Goal: Task Accomplishment & Management: Use online tool/utility

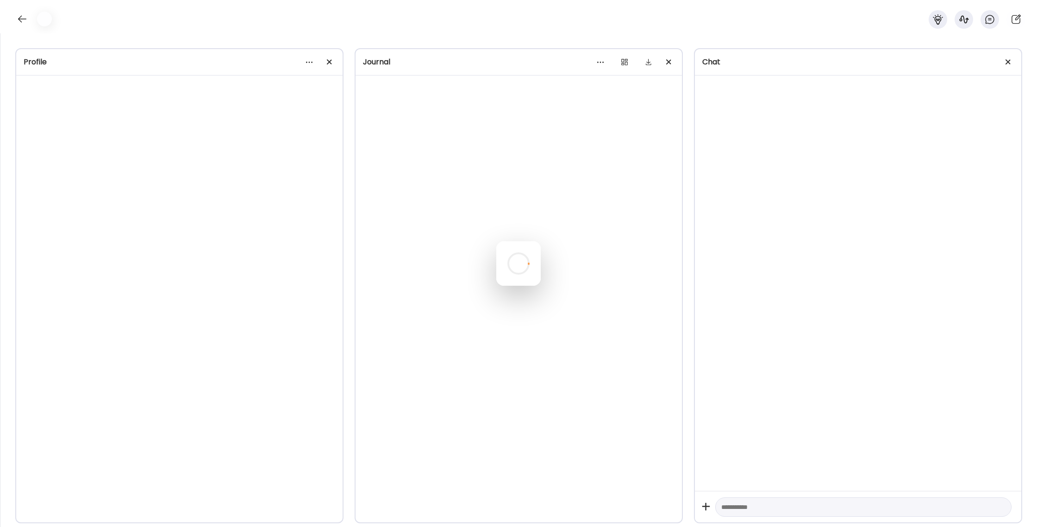
click at [541, 241] on div at bounding box center [518, 263] width 44 height 44
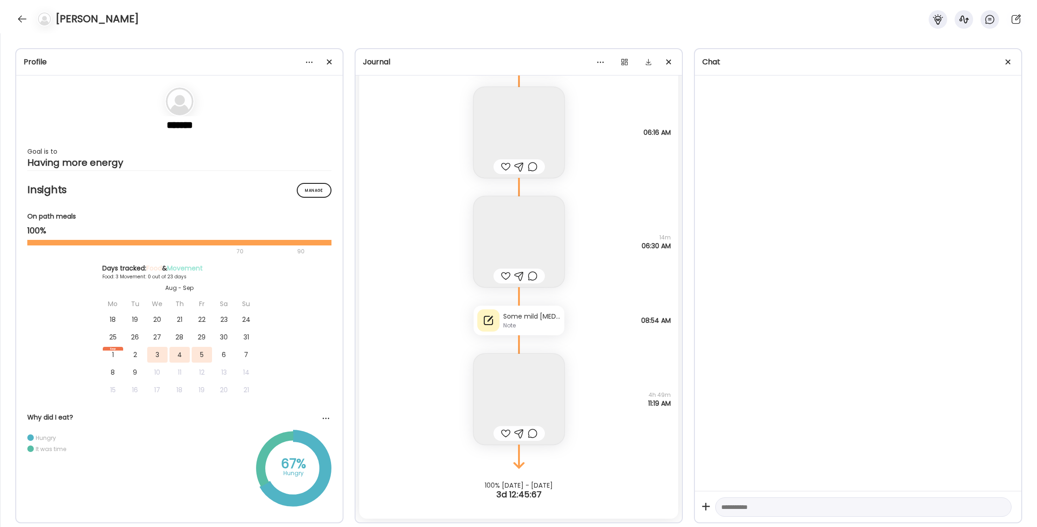
click at [940, 19] on icon at bounding box center [937, 19] width 10 height 10
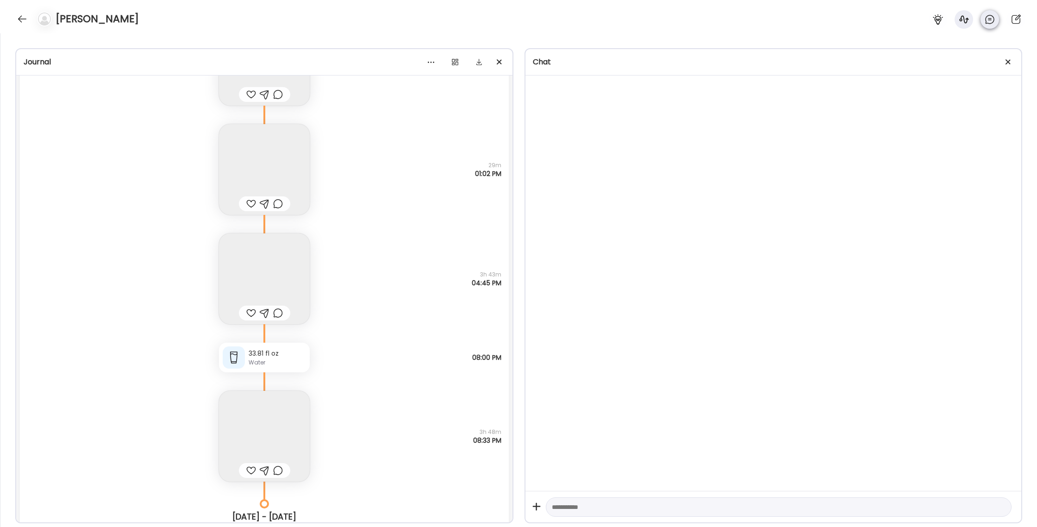
scroll to position [27230, 0]
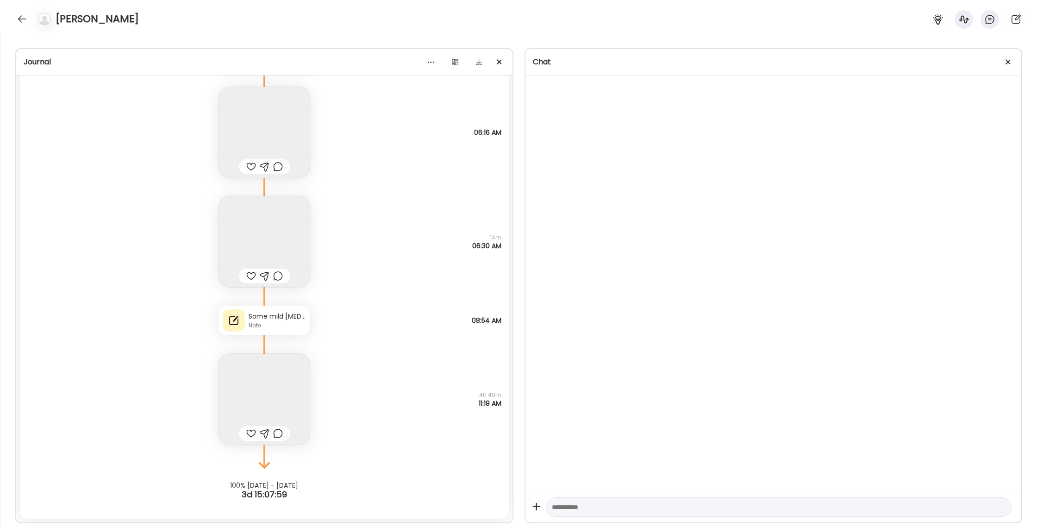
click at [985, 22] on icon at bounding box center [989, 19] width 8 height 8
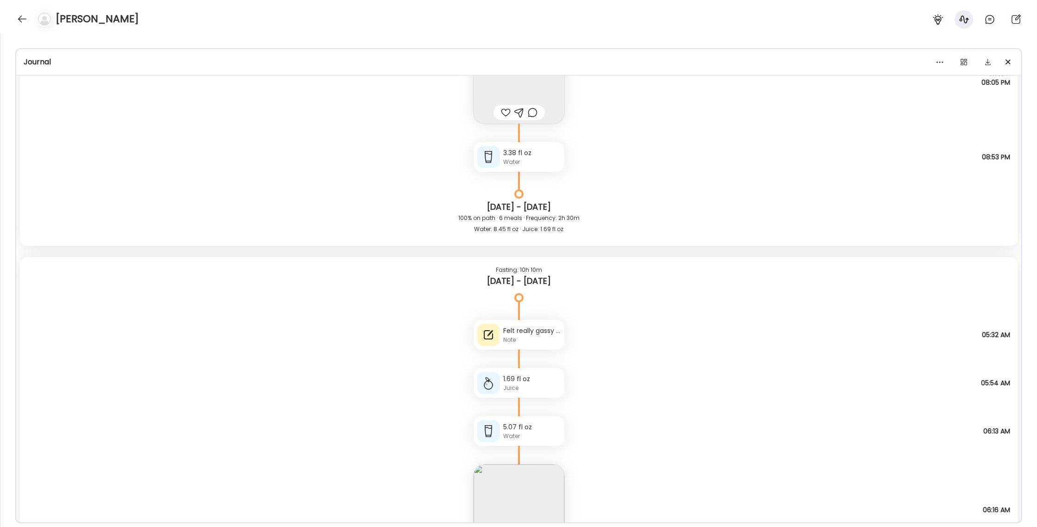
scroll to position [26843, 0]
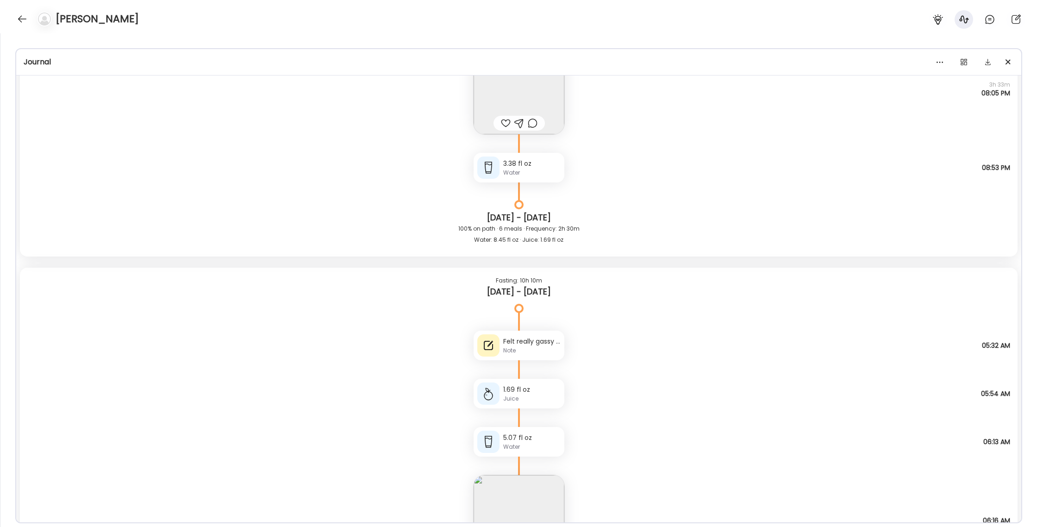
click at [512, 357] on div "Felt really gassy and bloated over night (woke up a few times feeling yuck) Note" at bounding box center [518, 345] width 91 height 30
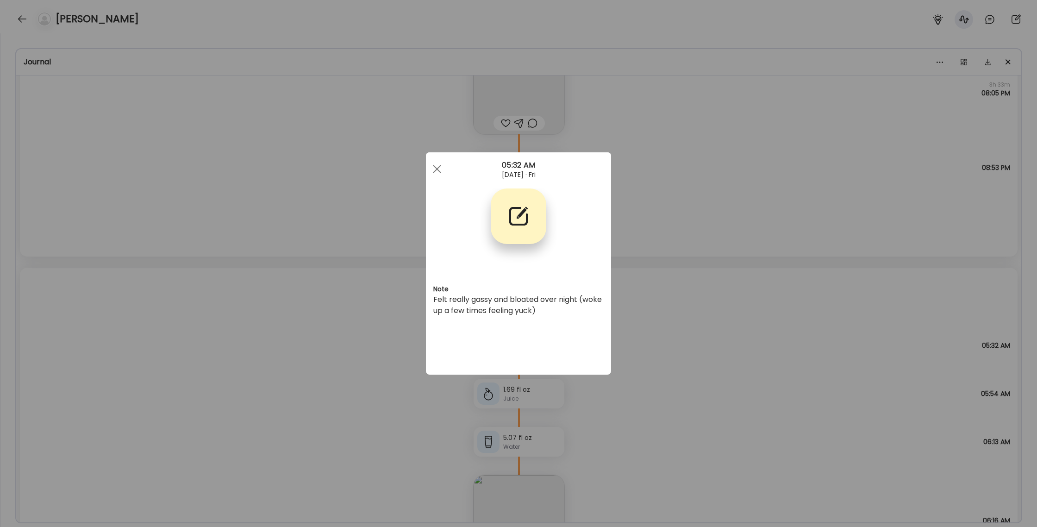
click at [664, 320] on div "Ate Coach Dashboard Wahoo! It’s official Take a moment to set up your Coach Pro…" at bounding box center [518, 263] width 1037 height 527
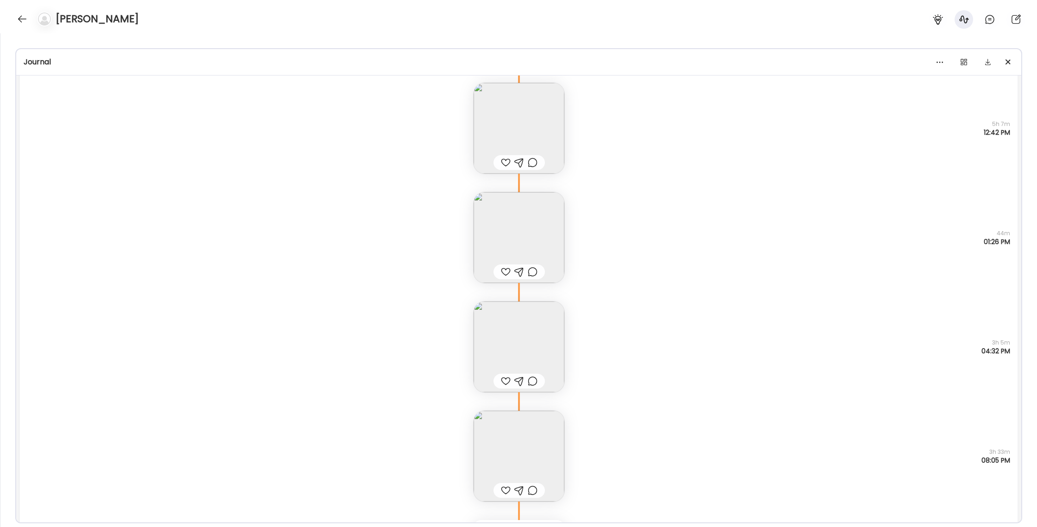
scroll to position [26473, 0]
click at [19, 20] on div at bounding box center [22, 19] width 15 height 15
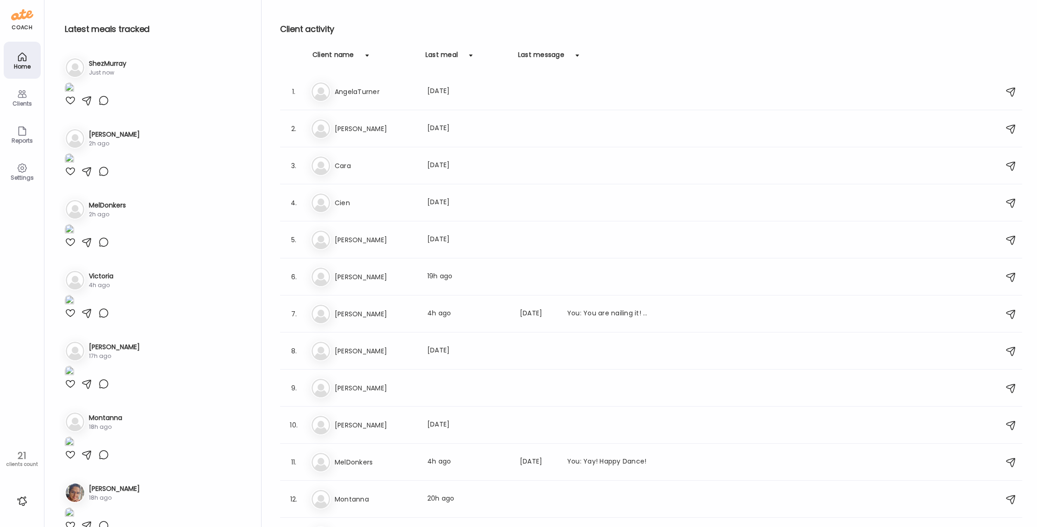
click at [9, 101] on div "Clients" at bounding box center [22, 103] width 33 height 6
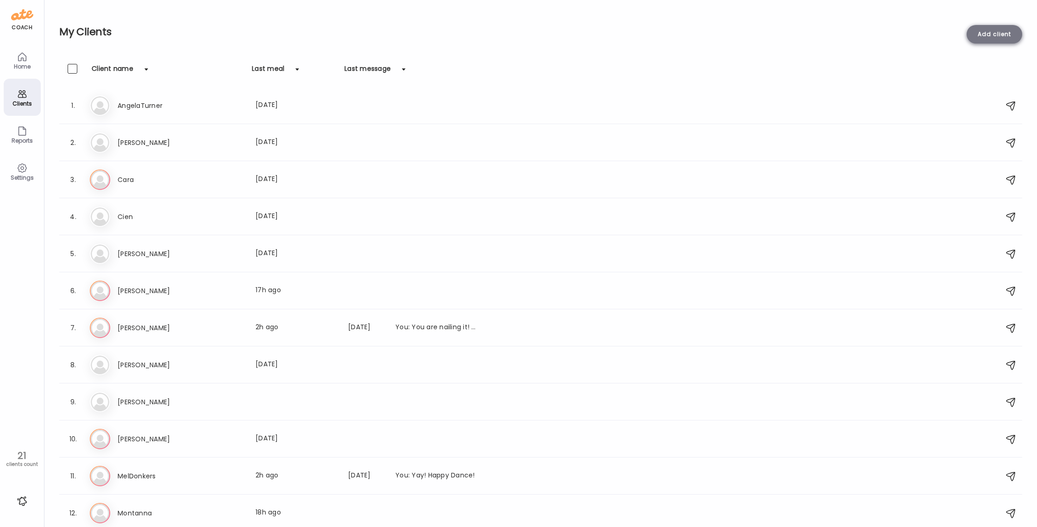
click at [976, 30] on div "Add client" at bounding box center [994, 34] width 56 height 19
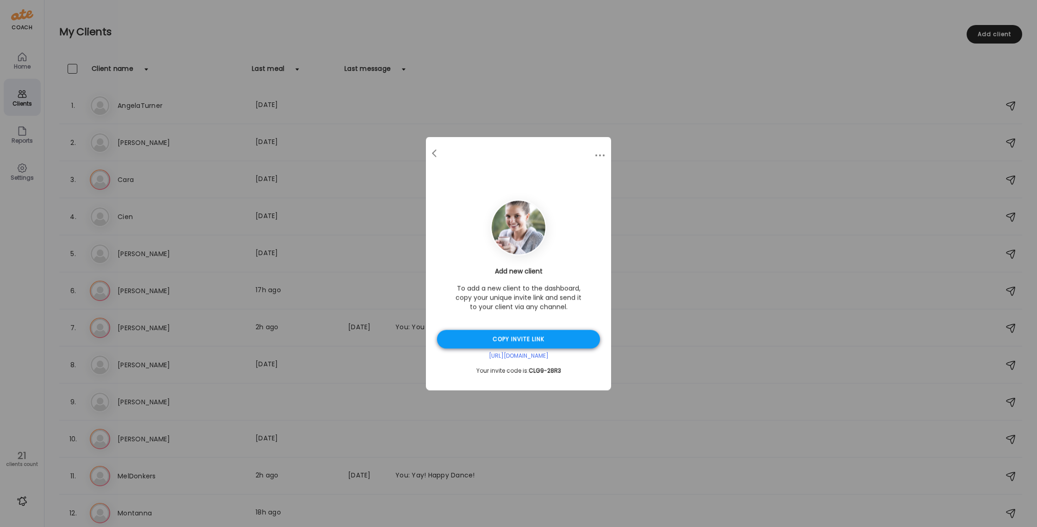
click at [504, 331] on div "Copy invite link" at bounding box center [518, 339] width 163 height 19
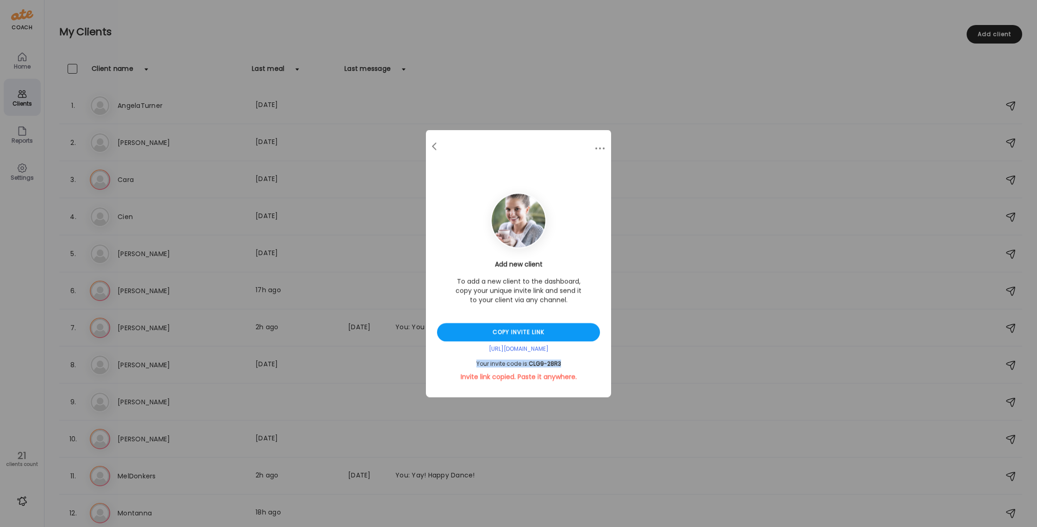
drag, startPoint x: 560, startPoint y: 366, endPoint x: 464, endPoint y: 360, distance: 95.9
click at [465, 362] on div "Your invite code is: CLG9-28R3" at bounding box center [518, 363] width 163 height 7
copy div "Your invite code is: CLG9-28R3"
